Goal: Task Accomplishment & Management: Complete application form

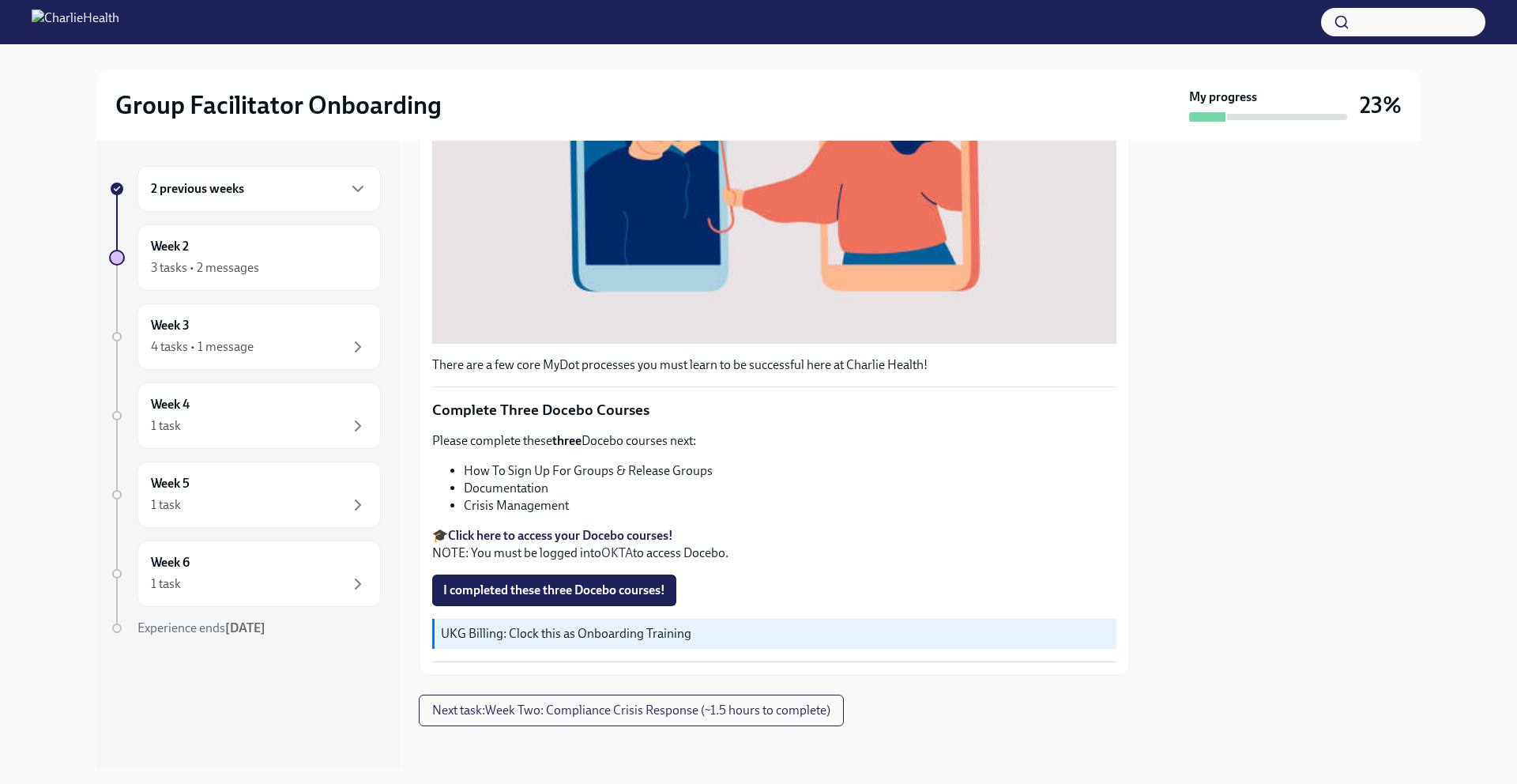
scroll to position [469, 0]
click at [292, 269] on div "3 tasks • 2 messages" at bounding box center [258, 268] width 216 height 19
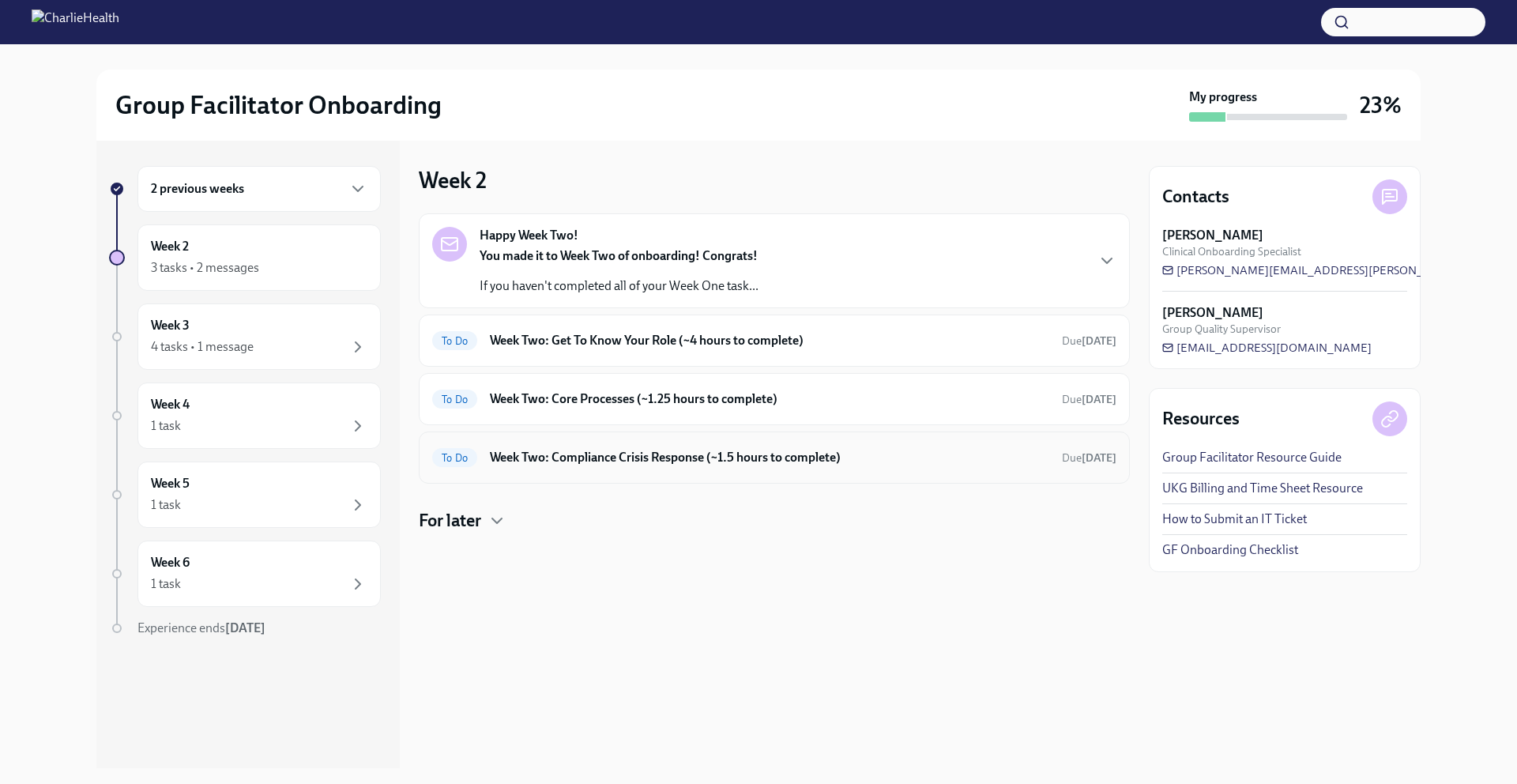
click at [655, 457] on h6 "Week Two: Compliance Crisis Response (~1.5 hours to complete)" at bounding box center [769, 457] width 559 height 17
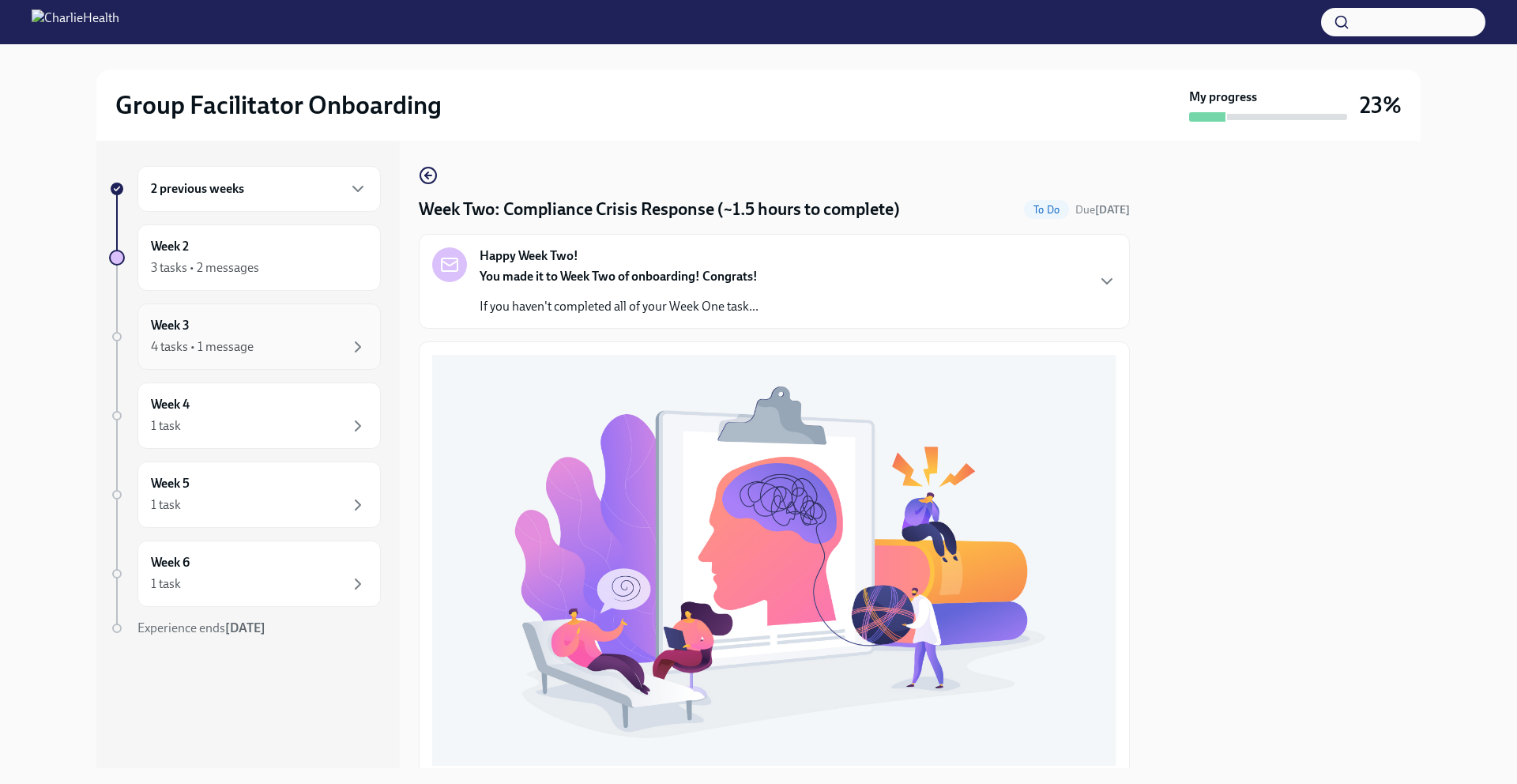
click at [272, 332] on div "Week 3 4 tasks • 1 message" at bounding box center [258, 336] width 216 height 39
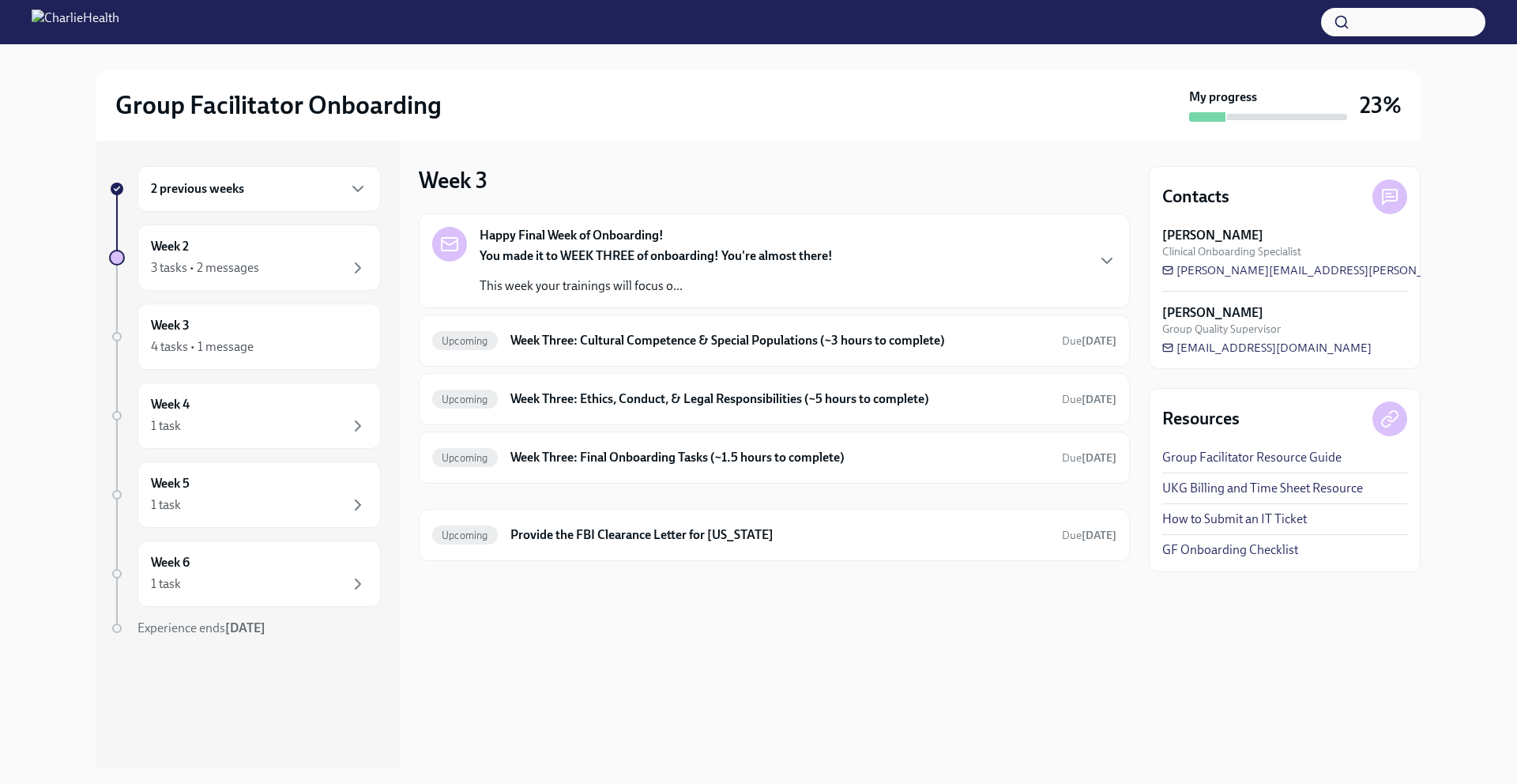
click at [932, 248] on div "Happy Final Week of Onboarding! You made it to WEEK THREE of onboarding! You're…" at bounding box center [775, 260] width 684 height 68
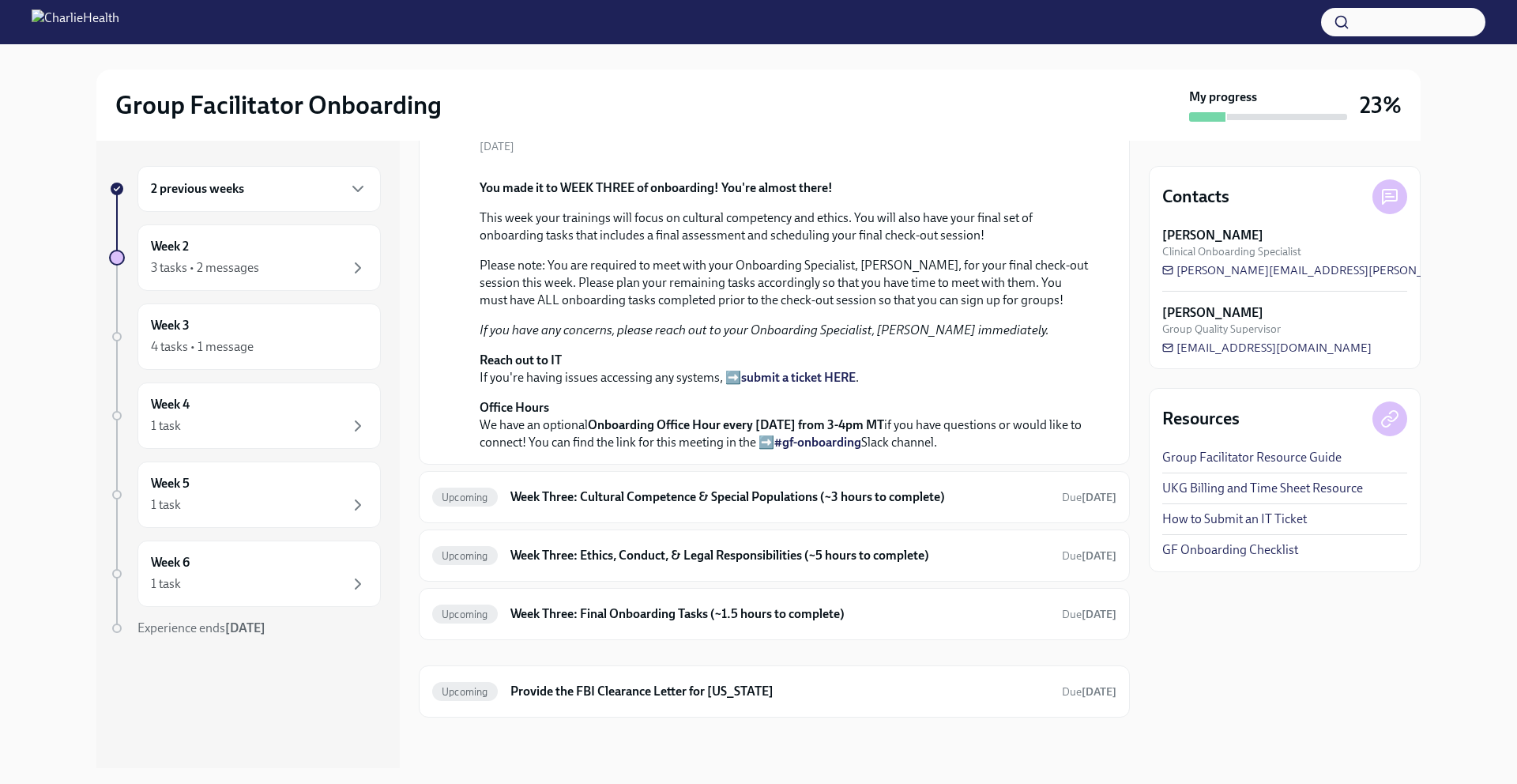
scroll to position [466, 0]
click at [988, 496] on h6 "Week Three: Cultural Competence & Special Populations (~3 hours to complete)" at bounding box center [780, 496] width 539 height 17
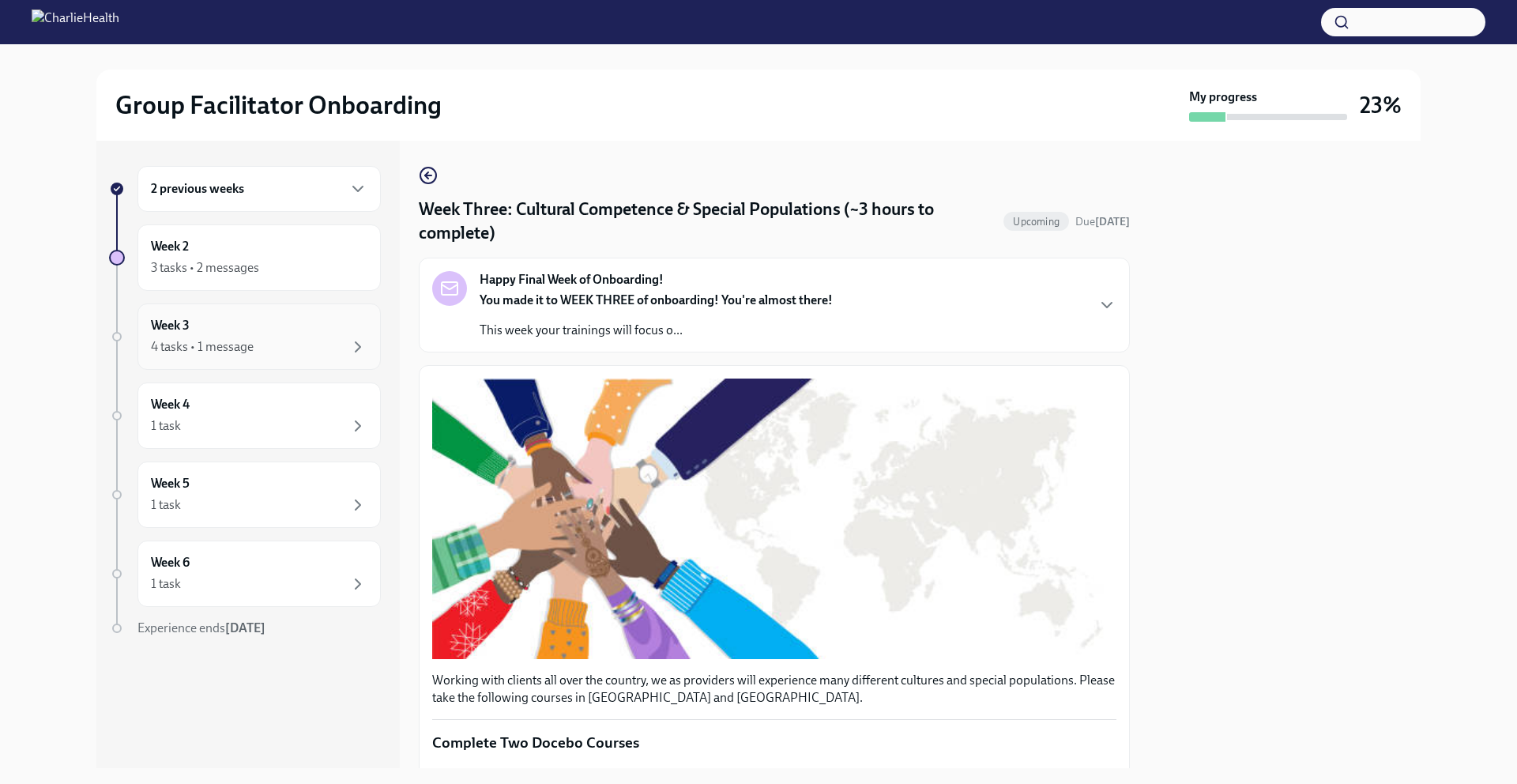
click at [293, 340] on div "4 tasks • 1 message" at bounding box center [258, 347] width 216 height 19
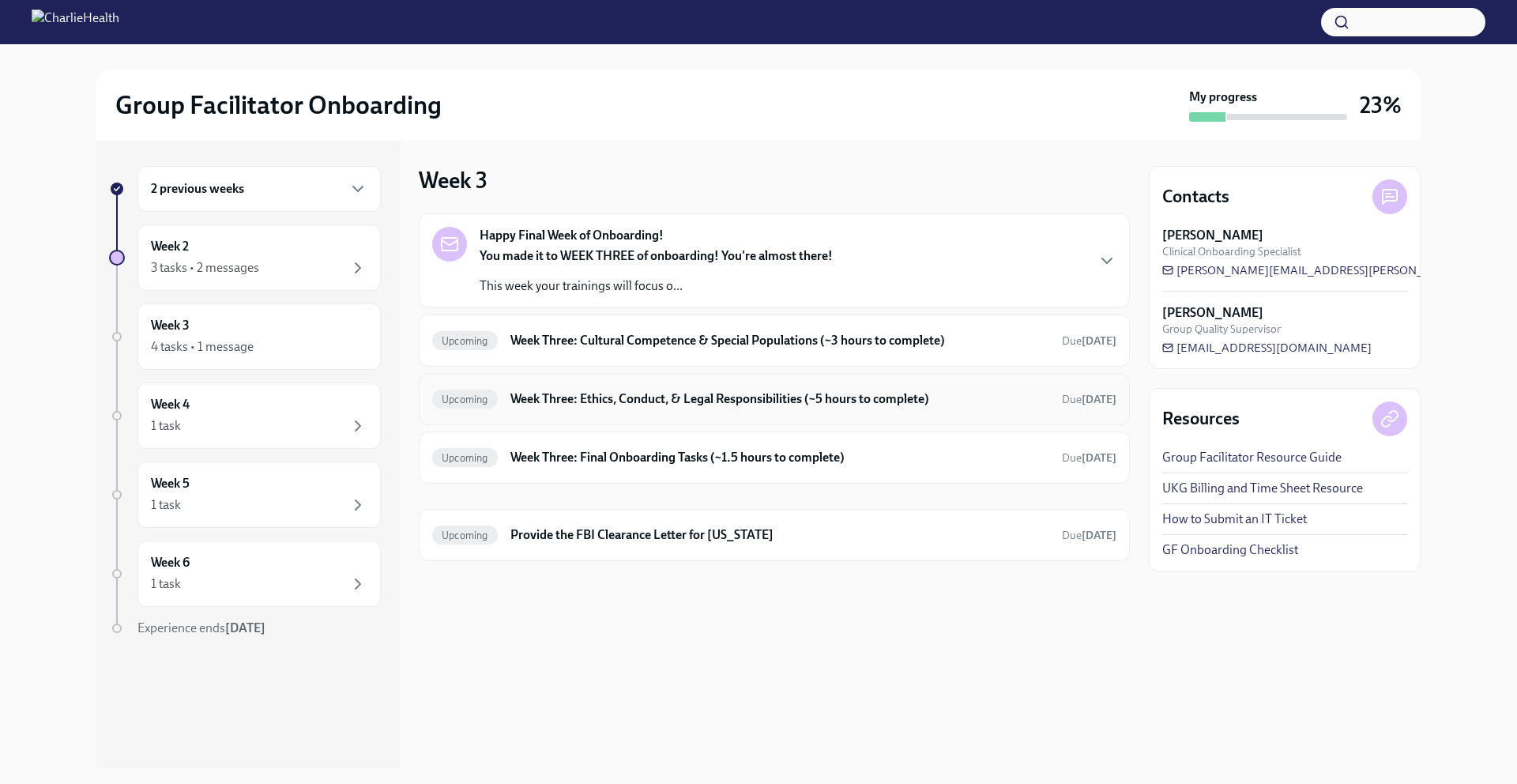
click at [1000, 397] on h6 "Week Three: Ethics, Conduct, & Legal Responsibilities (~5 hours to complete)" at bounding box center [780, 399] width 539 height 17
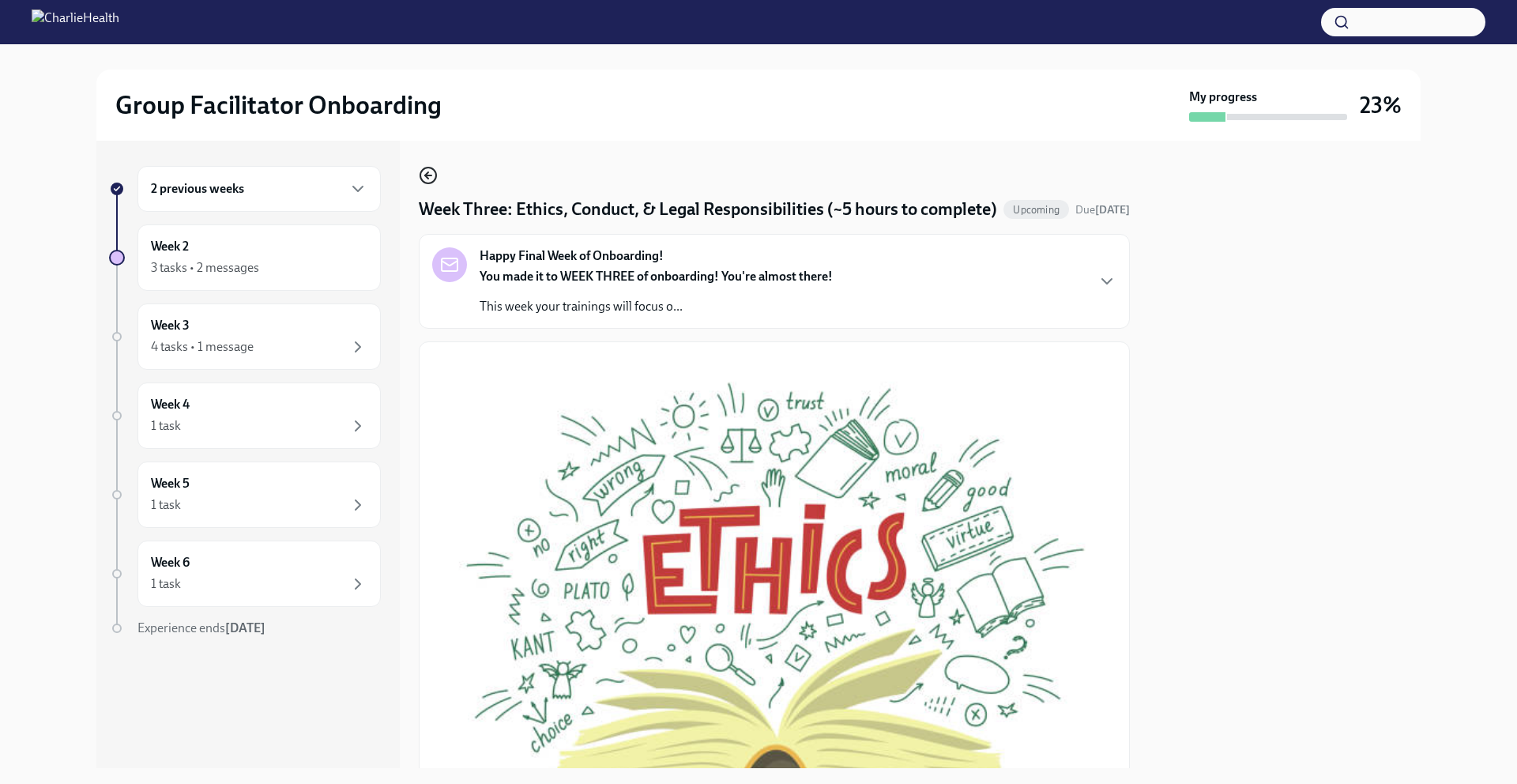
click at [430, 175] on icon "button" at bounding box center [428, 175] width 7 height 0
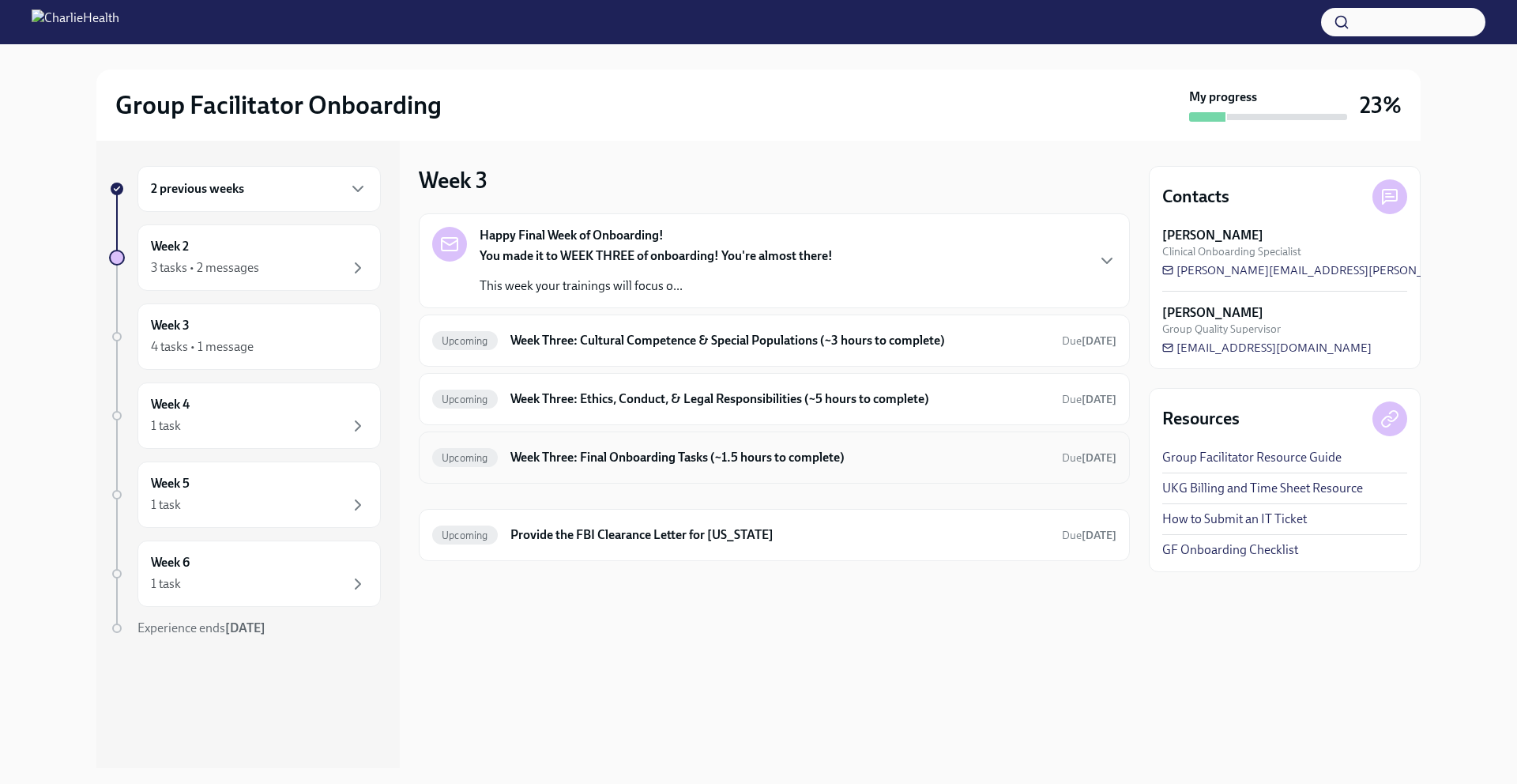
click at [919, 461] on h6 "Week Three: Final Onboarding Tasks (~1.5 hours to complete)" at bounding box center [780, 457] width 539 height 17
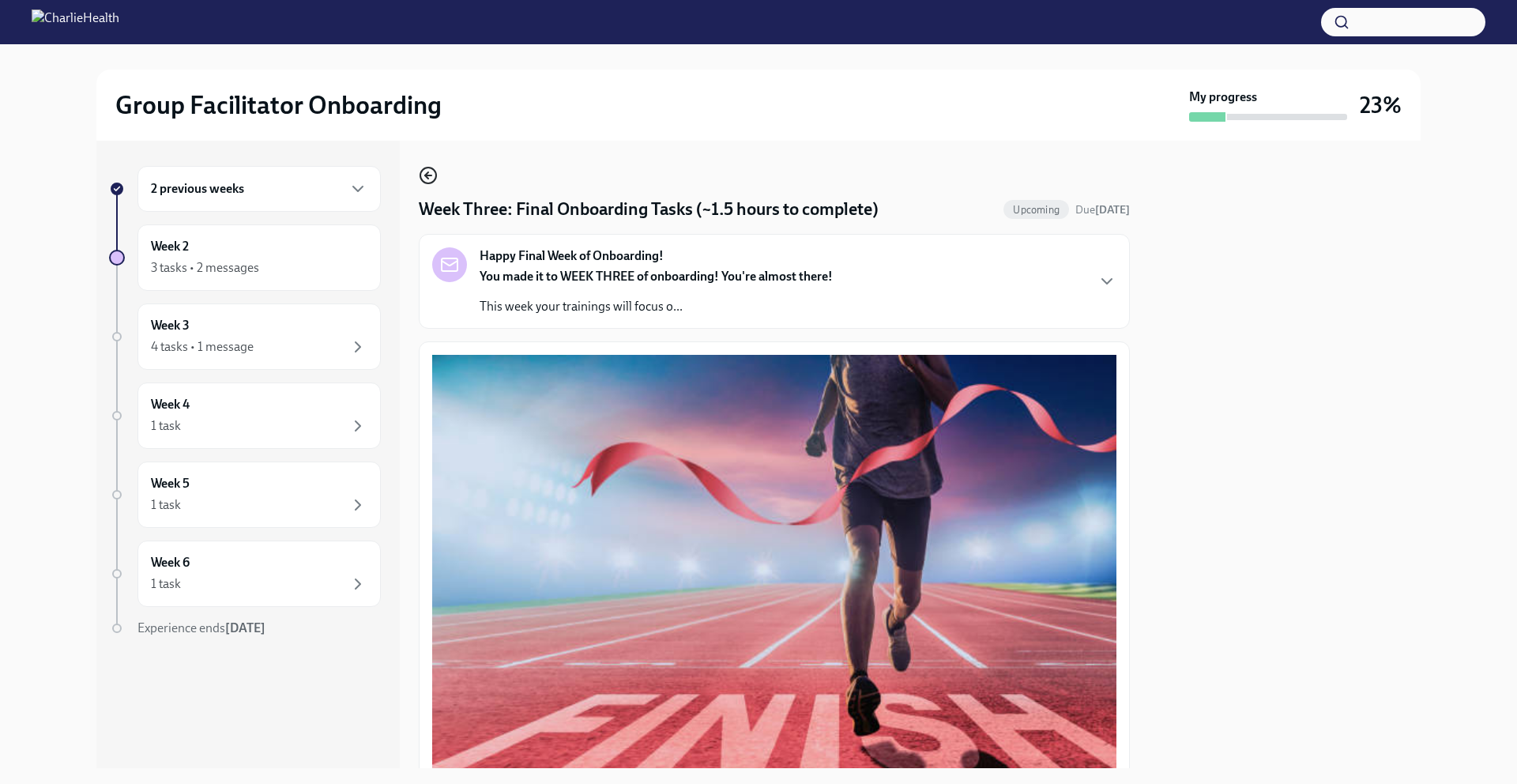
click at [429, 176] on icon "button" at bounding box center [428, 175] width 19 height 19
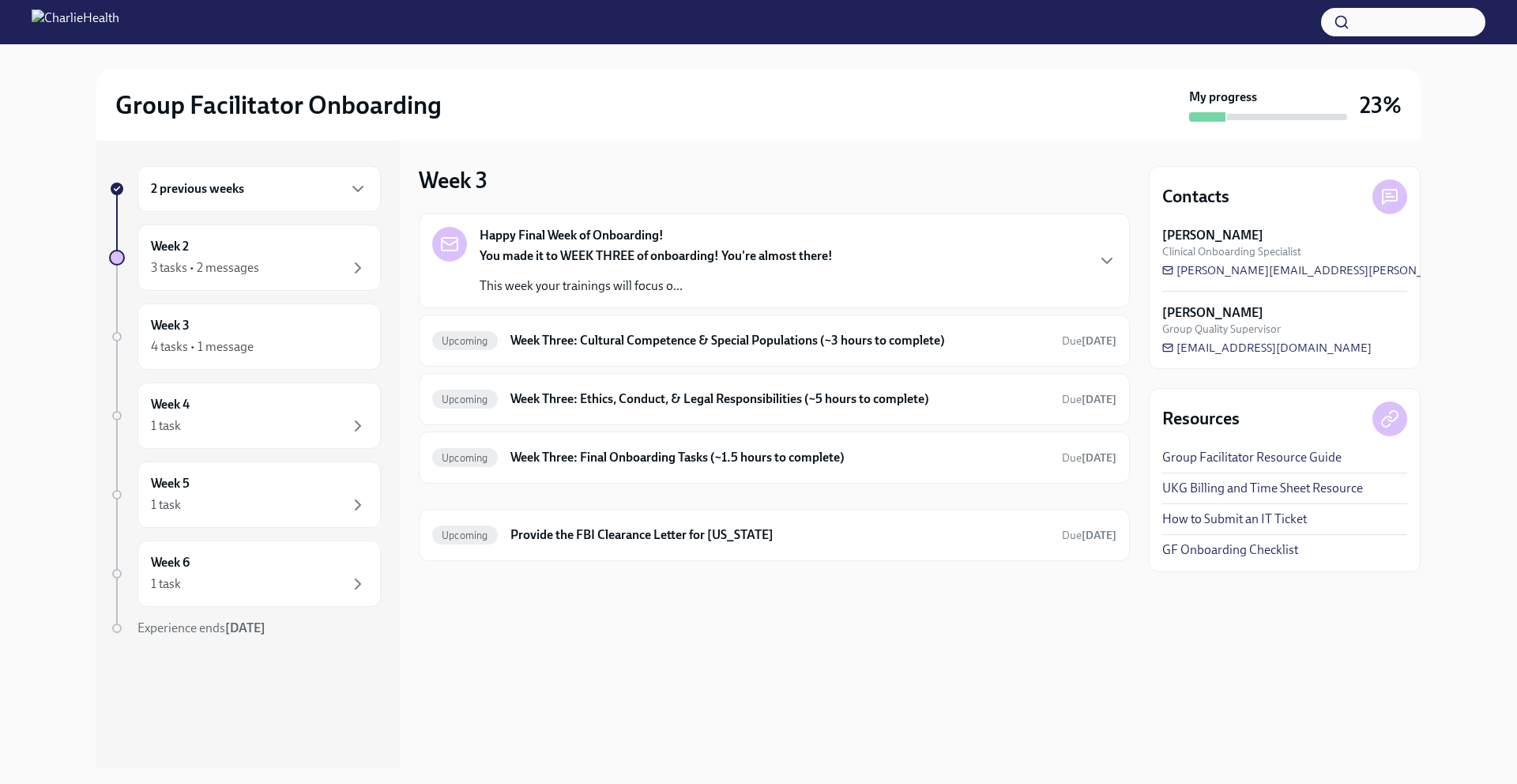
click at [875, 292] on div "Happy Final Week of Onboarding! You made it to WEEK THREE of onboarding! You're…" at bounding box center [775, 260] width 684 height 68
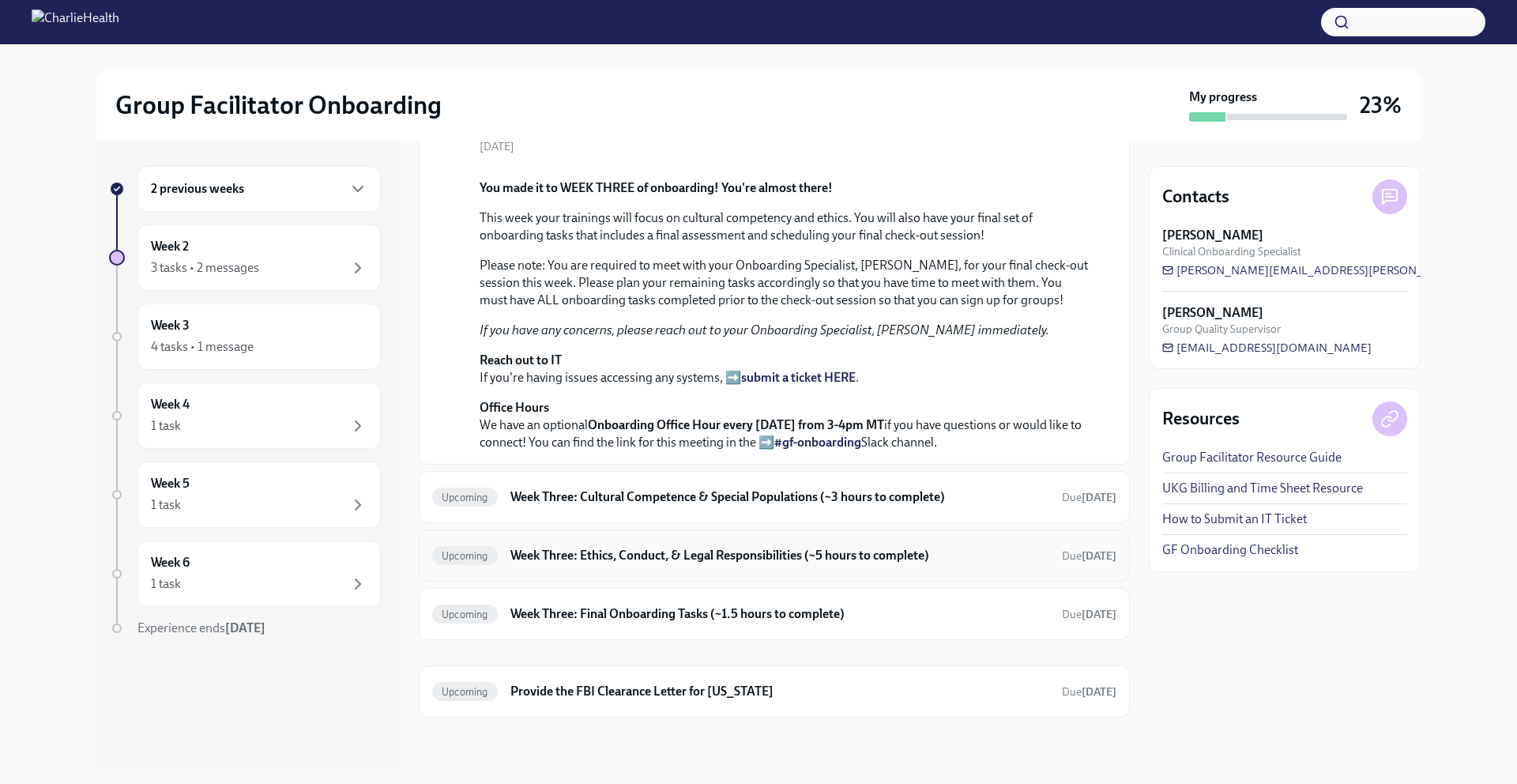
scroll to position [429, 0]
click at [662, 523] on div "Upcoming Week Three: Cultural Competence & Special Populations (~3 hours to com…" at bounding box center [774, 496] width 711 height 52
click at [978, 506] on h6 "Week Three: Cultural Competence & Special Populations (~3 hours to complete)" at bounding box center [780, 496] width 539 height 17
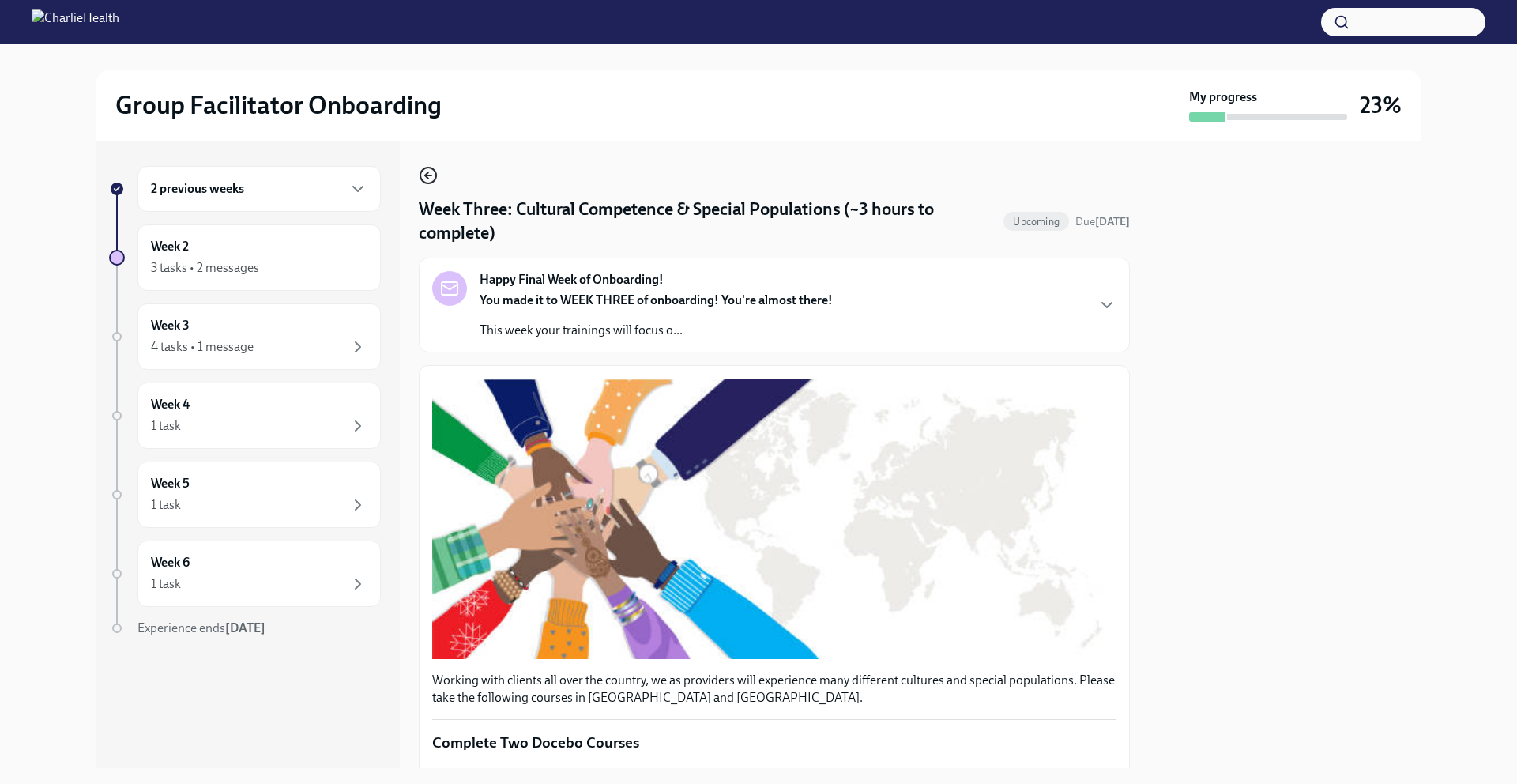
click at [423, 171] on icon "button" at bounding box center [428, 175] width 19 height 19
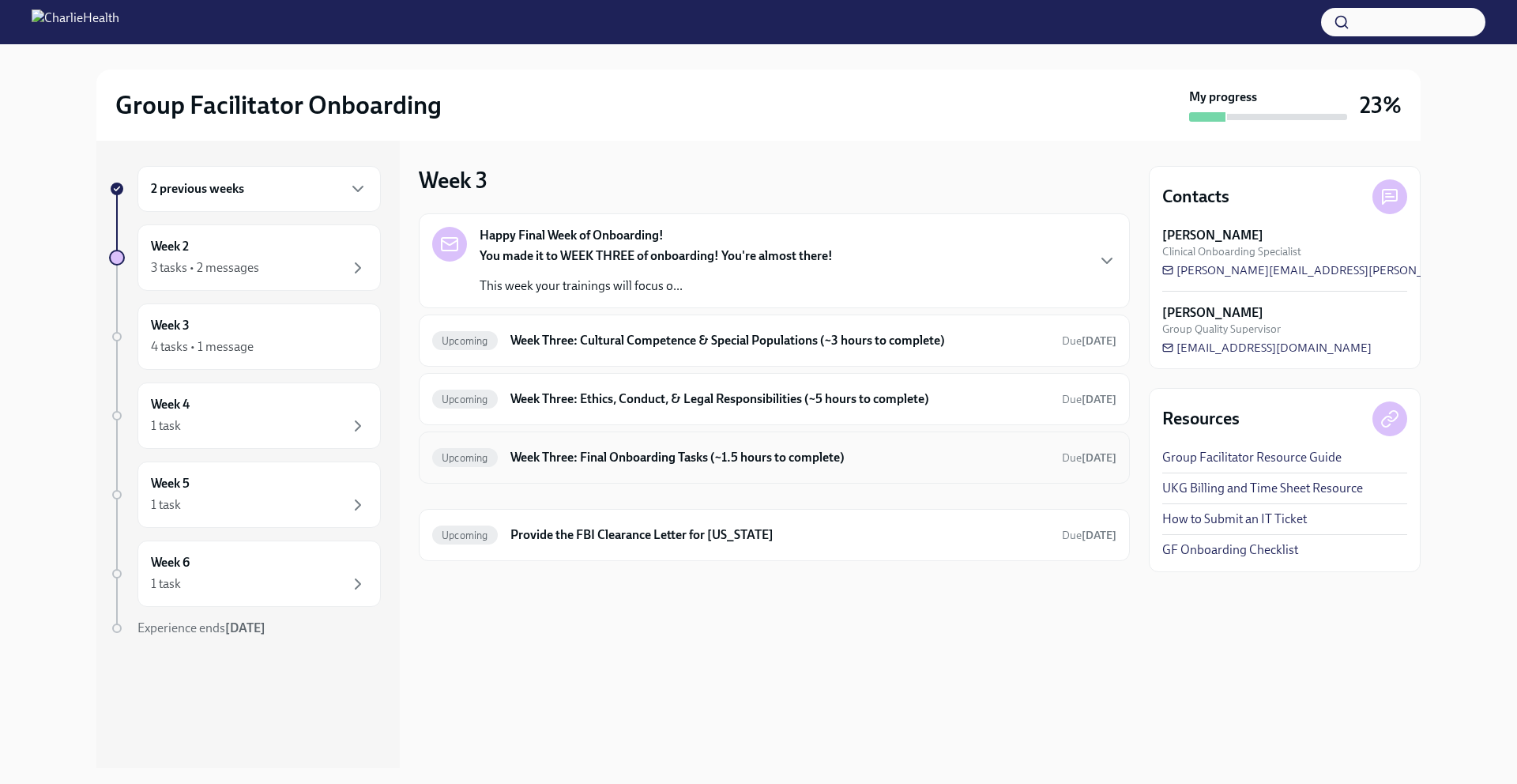
click at [886, 460] on h6 "Week Three: Final Onboarding Tasks (~1.5 hours to complete)" at bounding box center [780, 457] width 539 height 17
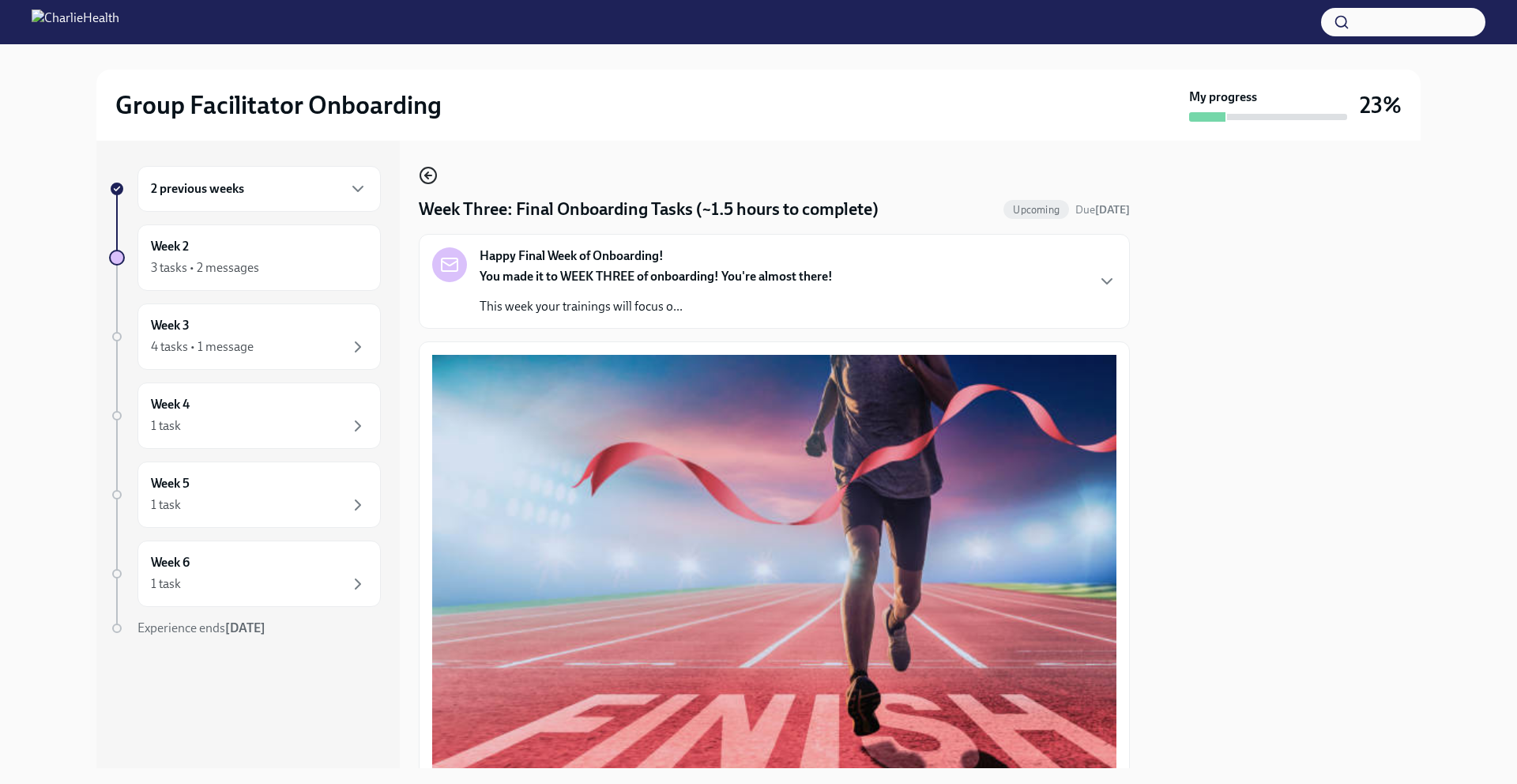
click at [432, 175] on icon "button" at bounding box center [428, 175] width 7 height 0
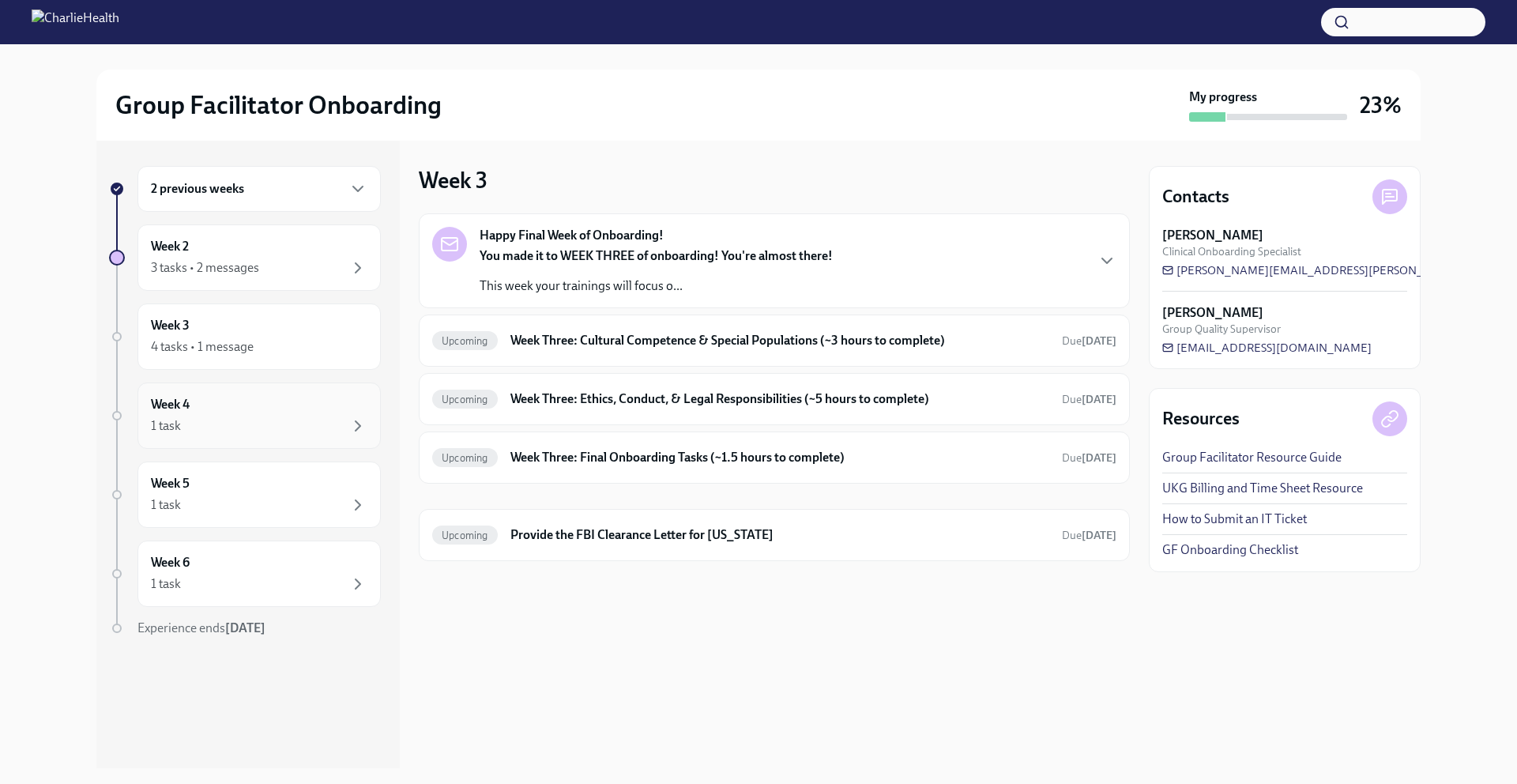
click at [288, 424] on div "1 task" at bounding box center [258, 426] width 216 height 19
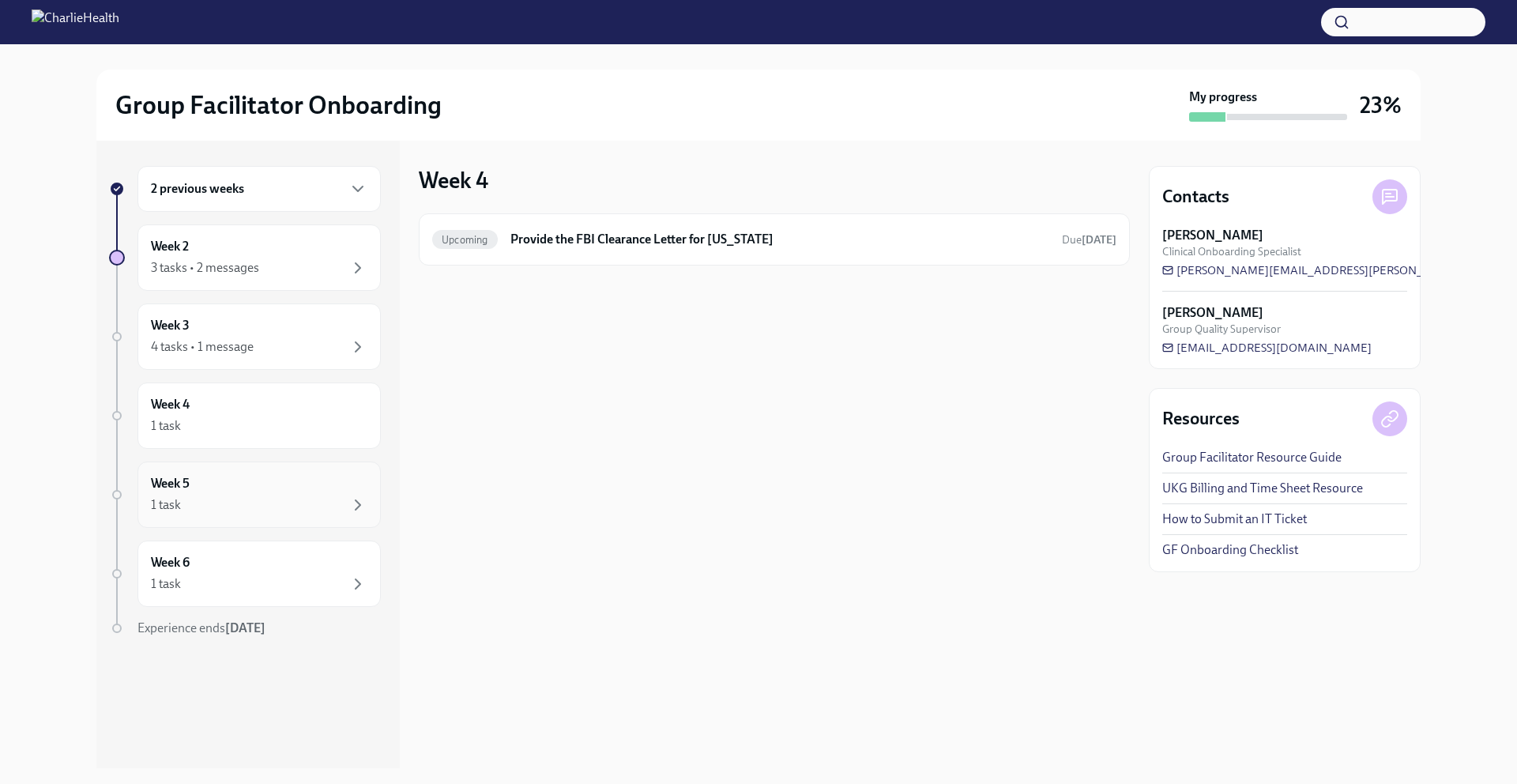
click at [258, 488] on div "Week 5 1 task" at bounding box center [258, 493] width 216 height 39
click at [275, 587] on div "1 task" at bounding box center [258, 584] width 216 height 19
click at [290, 423] on div "1 task" at bounding box center [258, 426] width 216 height 19
click at [936, 240] on h6 "Provide the FBI Clearance Letter for [US_STATE]" at bounding box center [780, 239] width 539 height 17
